Goal: Task Accomplishment & Management: Manage account settings

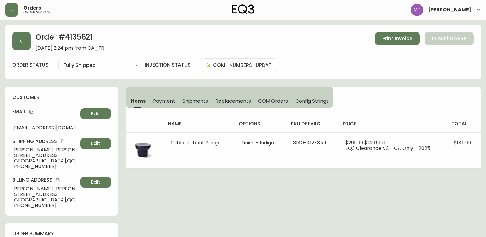
select select "FULLY_SHIPPED"
drag, startPoint x: 17, startPoint y: 37, endPoint x: 6, endPoint y: 22, distance: 18.6
click at [17, 37] on button "button" at bounding box center [21, 41] width 18 height 18
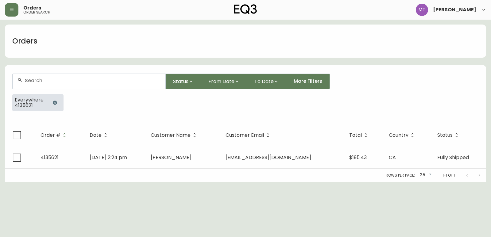
click at [56, 102] on icon "button" at bounding box center [54, 102] width 5 height 5
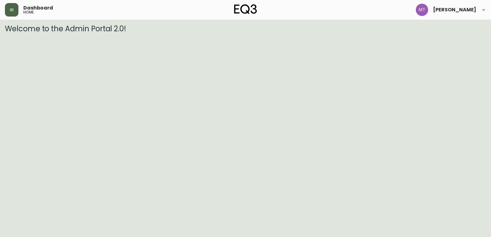
click at [13, 10] on icon "button" at bounding box center [12, 10] width 4 height 2
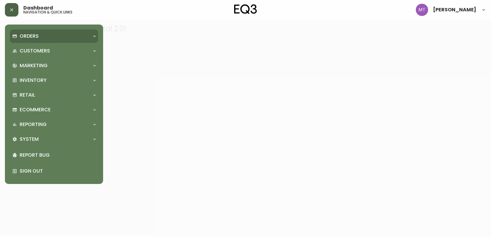
click at [20, 36] on p "Orders" at bounding box center [29, 36] width 19 height 7
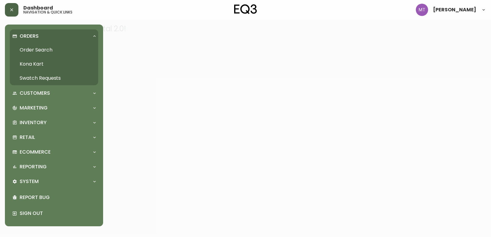
click at [60, 48] on link "Order Search" at bounding box center [54, 50] width 88 height 14
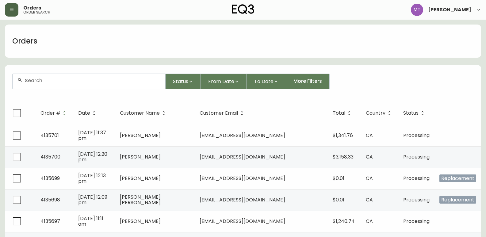
click at [88, 83] on input "text" at bounding box center [93, 81] width 136 height 6
paste input "4135672"
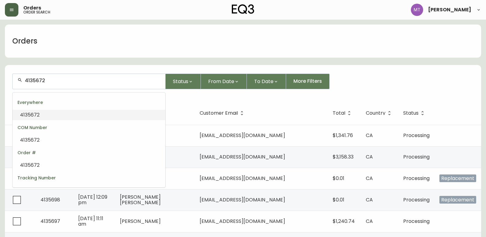
click at [65, 111] on li "4135672" at bounding box center [89, 115] width 153 height 10
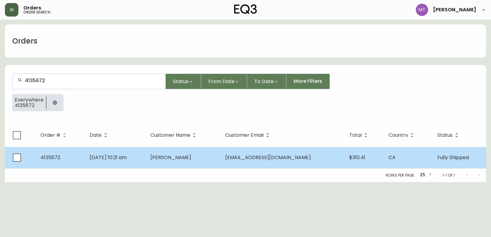
type input "4135672"
click at [85, 159] on td "4135672" at bounding box center [60, 157] width 49 height 21
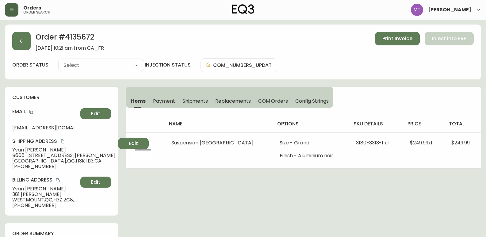
type input "Fully Shipped"
select select "FULLY_SHIPPED"
click at [188, 101] on span "Shipments" at bounding box center [195, 101] width 26 height 6
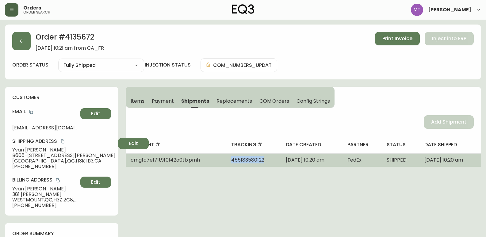
drag, startPoint x: 208, startPoint y: 159, endPoint x: 247, endPoint y: 160, distance: 39.0
click at [247, 160] on td "455183580122" at bounding box center [253, 159] width 55 height 13
copy span "455183580122"
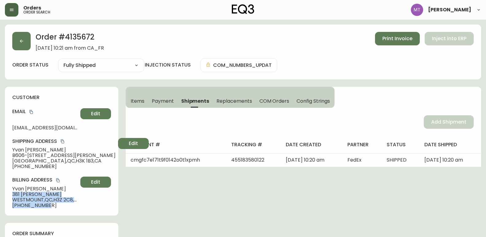
drag, startPoint x: 12, startPoint y: 193, endPoint x: 53, endPoint y: 209, distance: 44.3
click at [53, 209] on div "customer Email [EMAIL_ADDRESS][DOMAIN_NAME] Edit Shipping Address [PERSON_NAME]…" at bounding box center [61, 151] width 113 height 129
copy div "[STREET_ADDRESS][PERSON_NAME] [PHONE_NUMBER]"
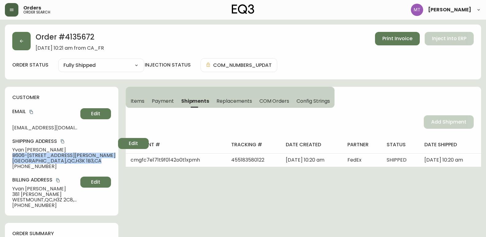
drag, startPoint x: 12, startPoint y: 154, endPoint x: 75, endPoint y: 162, distance: 63.4
click at [75, 162] on div "customer Email [EMAIL_ADDRESS][DOMAIN_NAME] Edit Shipping Address [PERSON_NAME]…" at bounding box center [61, 151] width 113 height 129
copy div "B606-[STREET_ADDRESS][PERSON_NAME]"
